Goal: Information Seeking & Learning: Learn about a topic

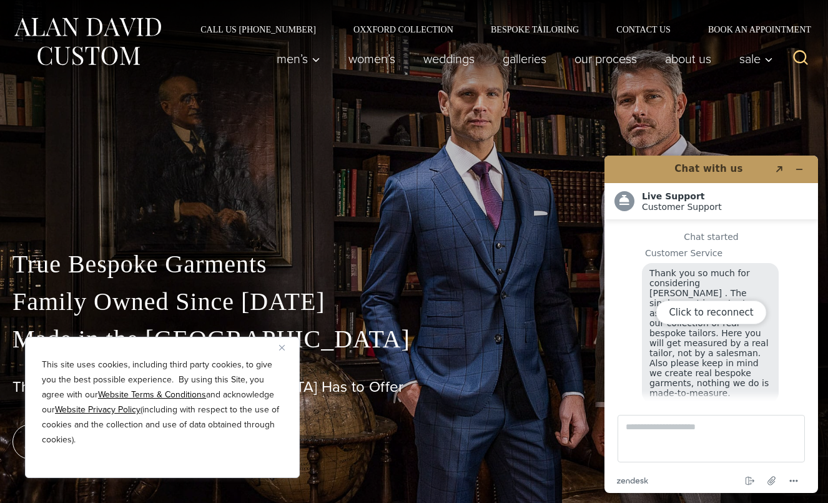
scroll to position [13, 0]
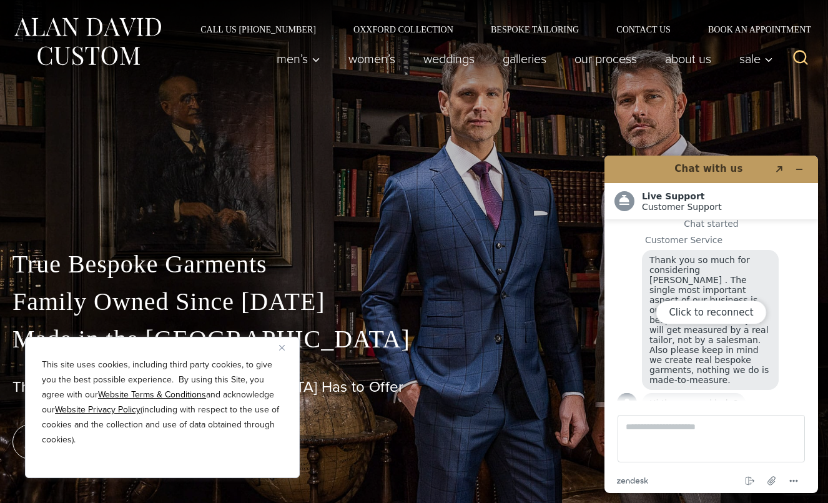
click at [806, 171] on div "Click to reconnect" at bounding box center [712, 324] width 214 height 337
click at [798, 171] on div "Click to reconnect" at bounding box center [712, 324] width 214 height 337
click at [798, 169] on div "Click to reconnect" at bounding box center [712, 324] width 214 height 337
click at [454, 194] on div "True Bespoke Garments Family Owned Since [DATE] Made in [GEOGRAPHIC_DATA] The B…" at bounding box center [414, 343] width 828 height 320
click at [800, 172] on div "Click to reconnect" at bounding box center [712, 324] width 214 height 337
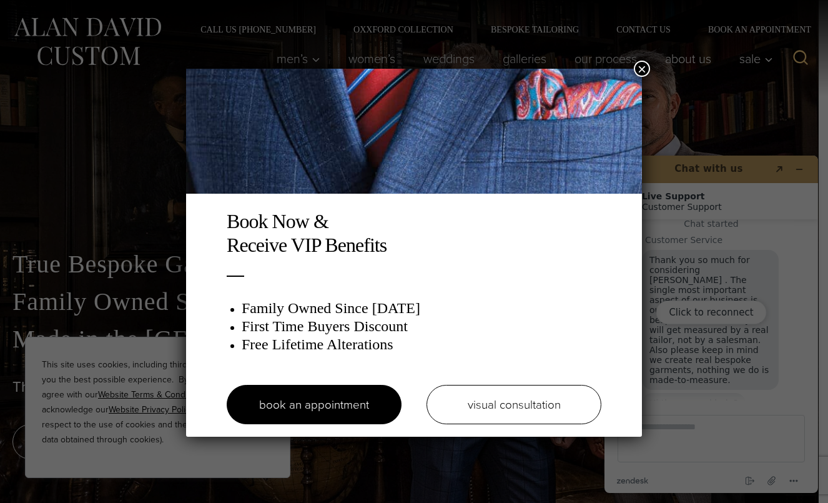
click at [638, 66] on button "×" at bounding box center [642, 69] width 16 height 16
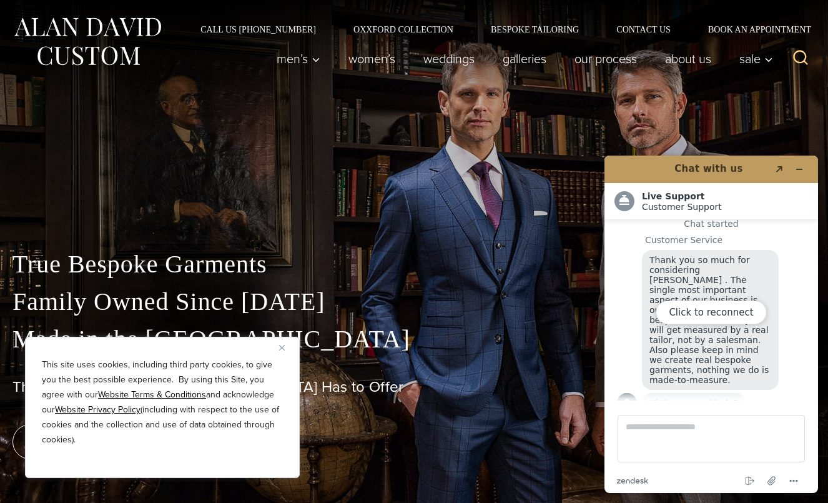
click at [280, 347] on img "Close" at bounding box center [282, 348] width 6 height 6
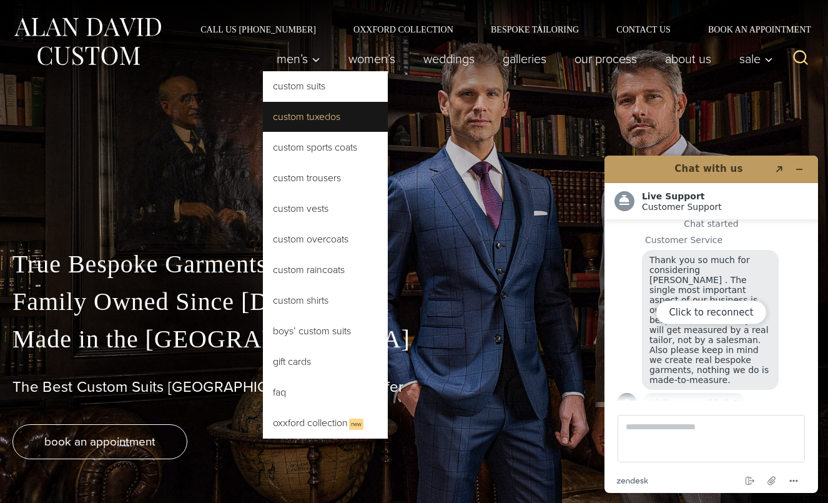
click at [305, 110] on link "Custom Tuxedos" at bounding box center [325, 117] width 125 height 30
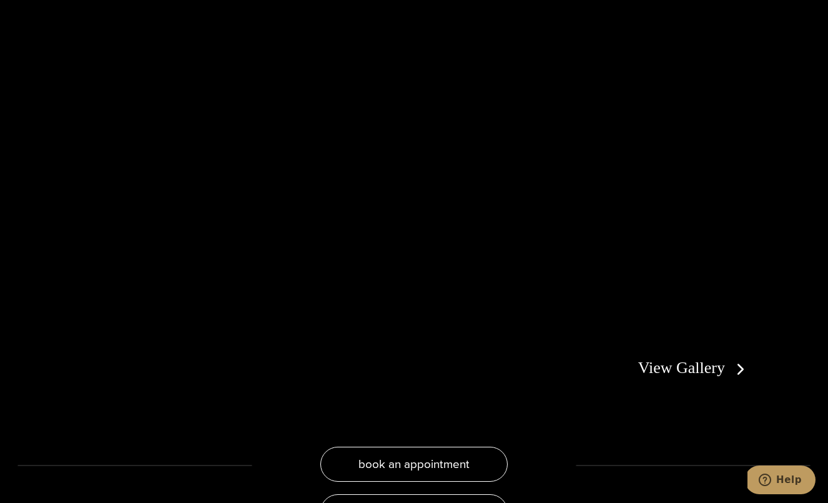
scroll to position [2303, 0]
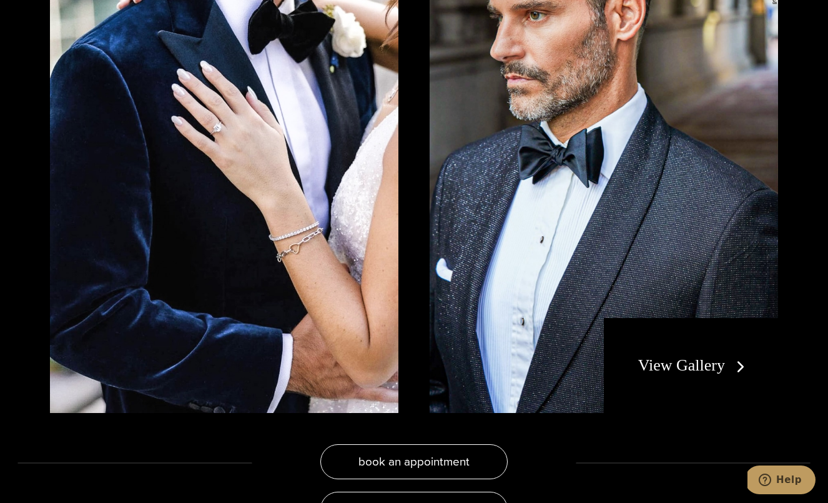
click at [683, 368] on div "View Gallery" at bounding box center [691, 365] width 174 height 95
click at [674, 360] on link "View Gallery" at bounding box center [694, 365] width 112 height 18
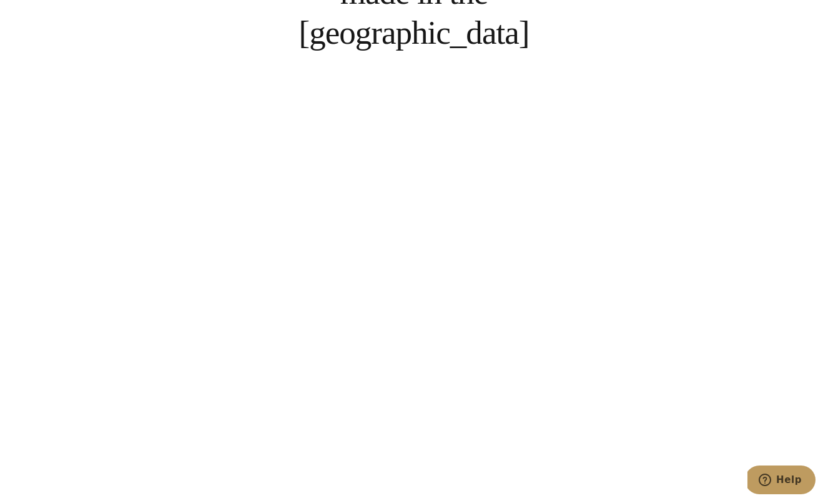
scroll to position [4149, 0]
